Goal: Transaction & Acquisition: Purchase product/service

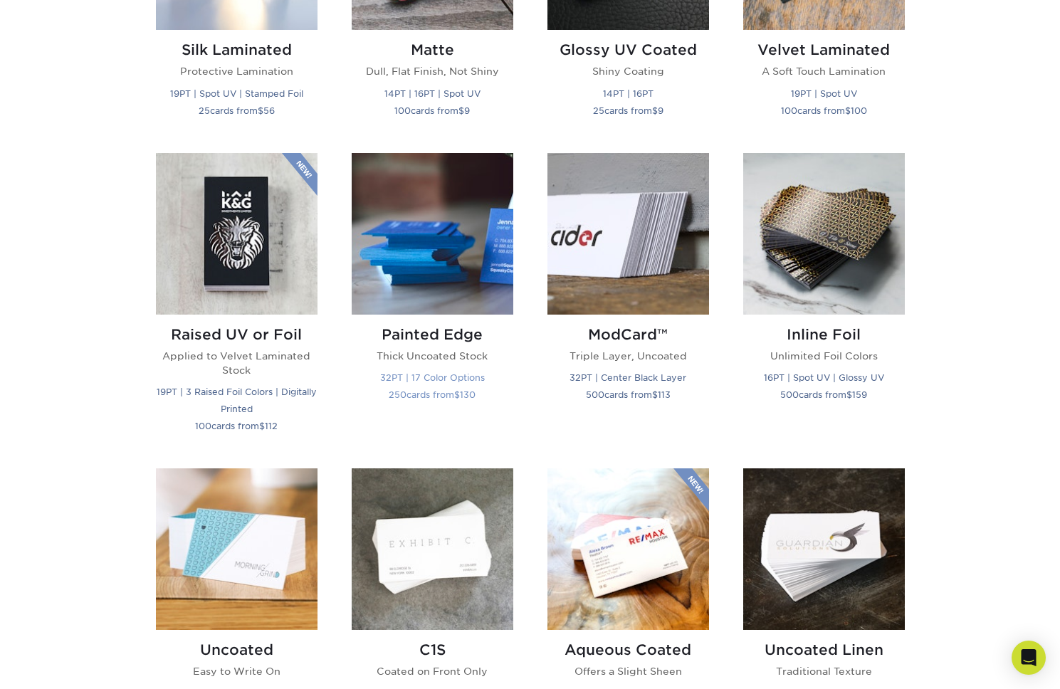
scroll to position [858, 0]
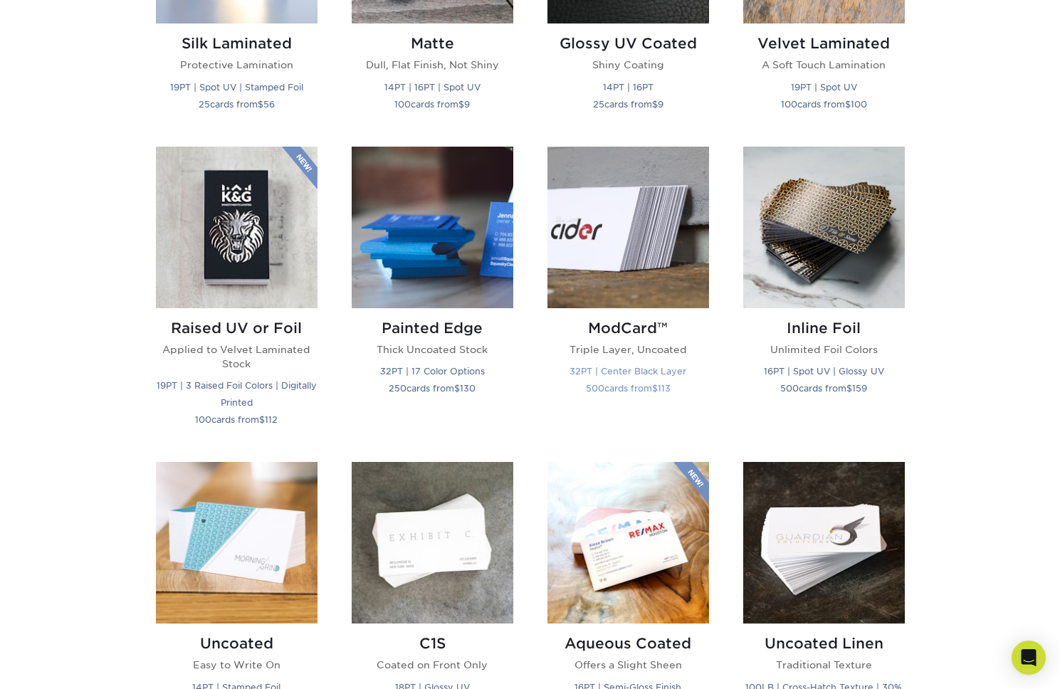
click at [649, 257] on img at bounding box center [628, 228] width 162 height 162
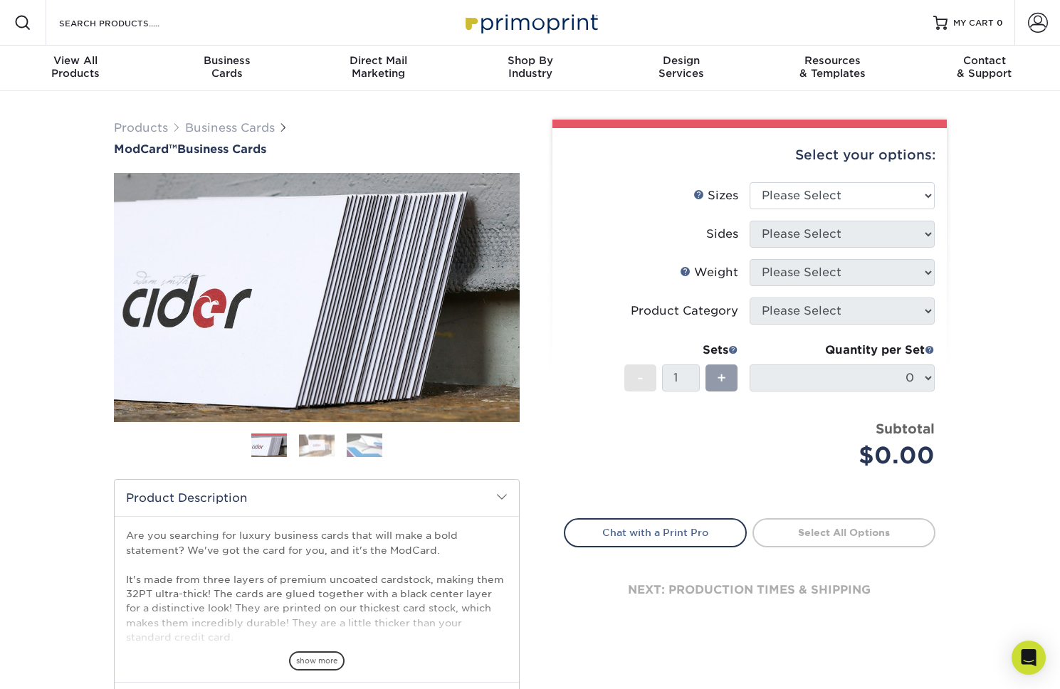
click at [309, 448] on img at bounding box center [317, 445] width 36 height 22
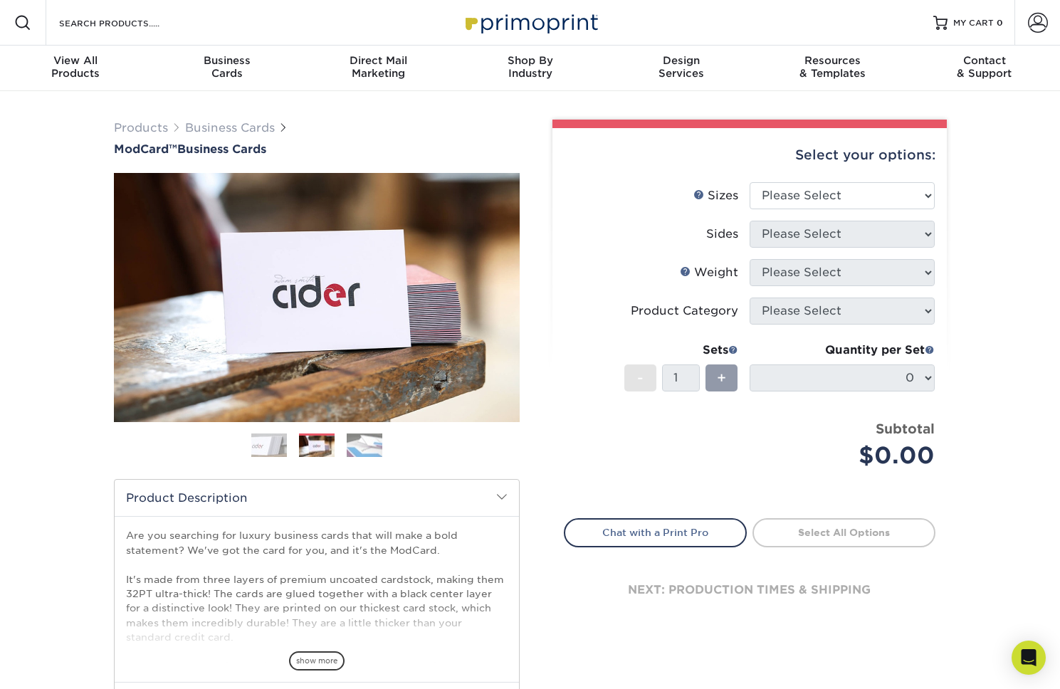
click at [384, 446] on ol at bounding box center [317, 451] width 406 height 34
click at [395, 451] on ol at bounding box center [317, 451] width 406 height 34
click at [374, 448] on img at bounding box center [365, 445] width 36 height 25
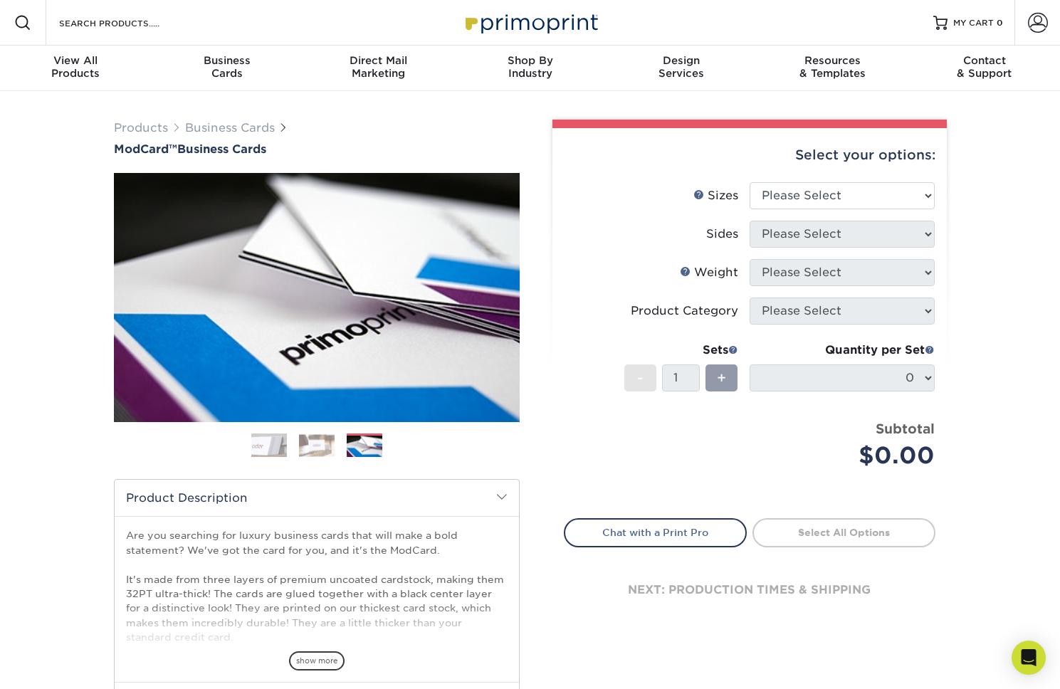
click at [257, 443] on img at bounding box center [269, 446] width 36 height 36
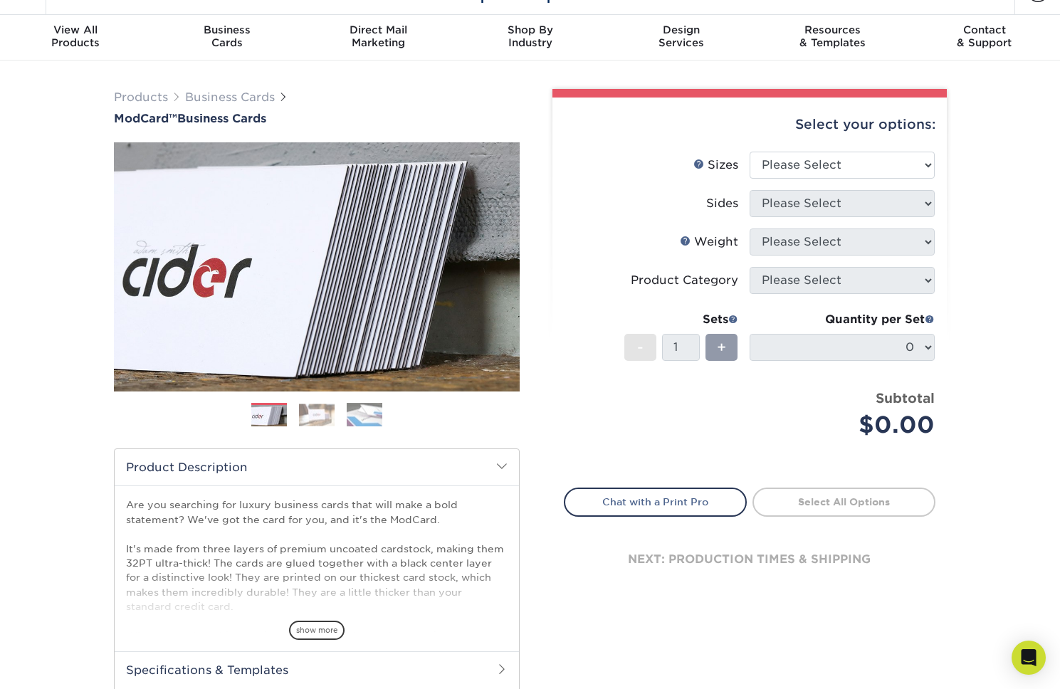
scroll to position [36, 0]
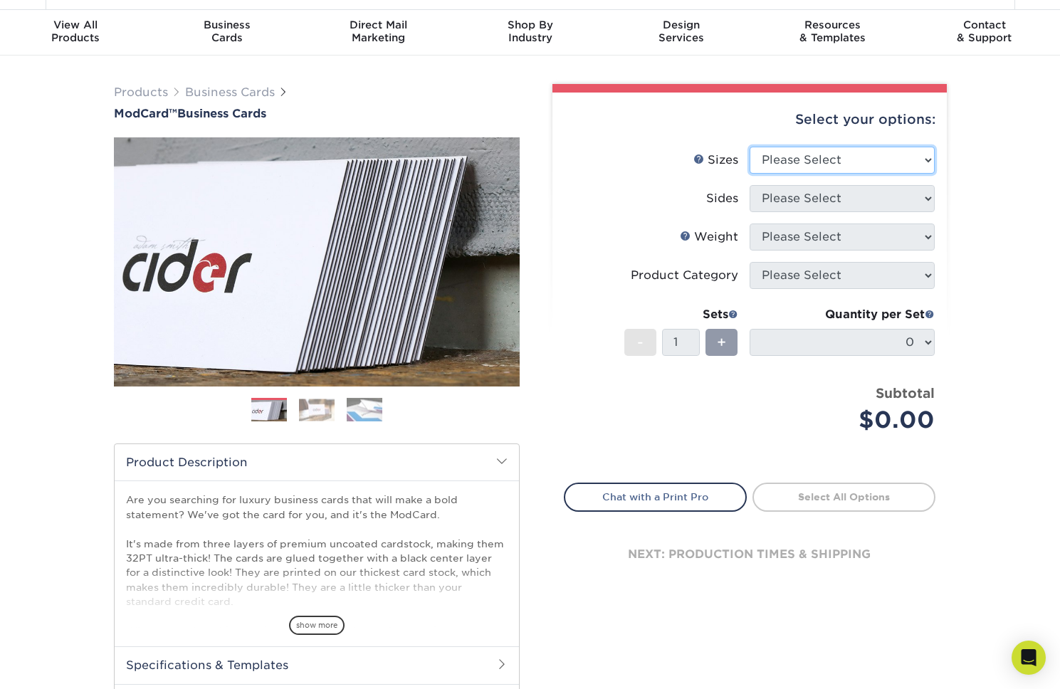
click at [874, 171] on select "Please Select 1.5" x 3.5" - Mini 1.75" x 3.5" - Mini 2" x 2" - Square 2" x 3" -…" at bounding box center [842, 160] width 185 height 27
select select "2.12x3.38"
click at [834, 197] on select "Please Select Print Both Sides Print Front Only" at bounding box center [842, 198] width 185 height 27
select select "13abbda7-1d64-4f25-8bb2-c179b224825d"
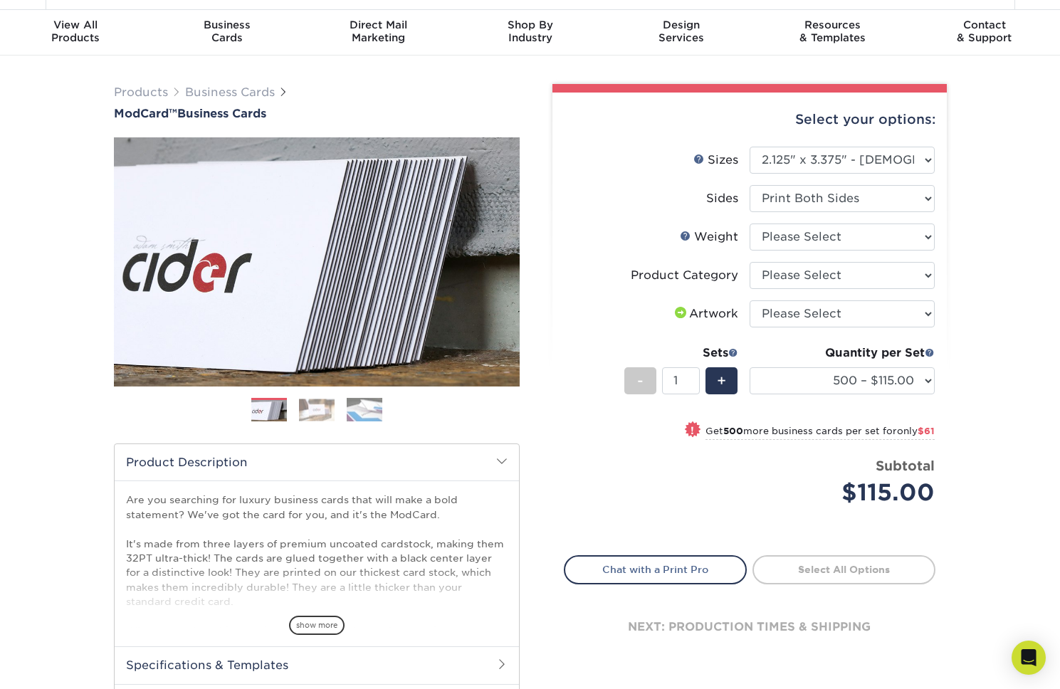
scroll to position [36, 0]
